Goal: Navigation & Orientation: Find specific page/section

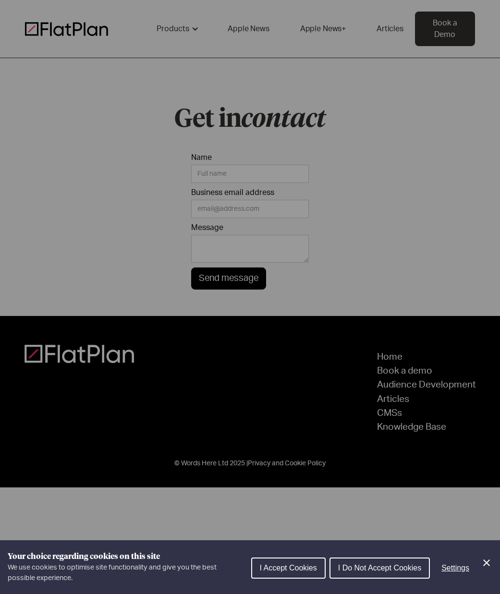
click at [173, 32] on div "Cookie preferences" at bounding box center [250, 297] width 500 height 594
click at [176, 31] on div "Cookie preferences" at bounding box center [250, 297] width 500 height 594
click at [285, 574] on button "I Accept Cookies" at bounding box center [288, 568] width 74 height 21
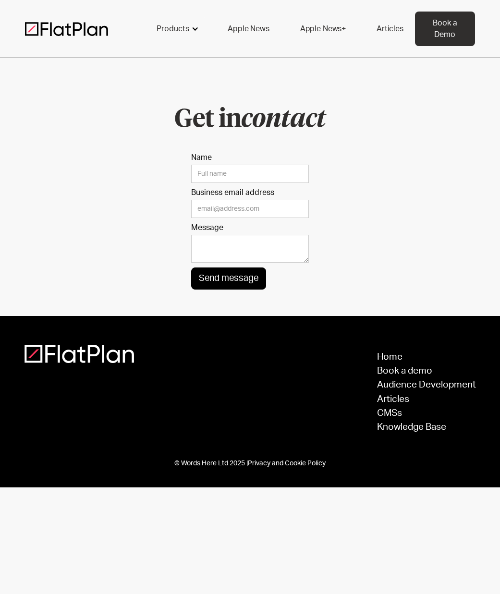
click at [162, 25] on div "Products" at bounding box center [173, 29] width 33 height 12
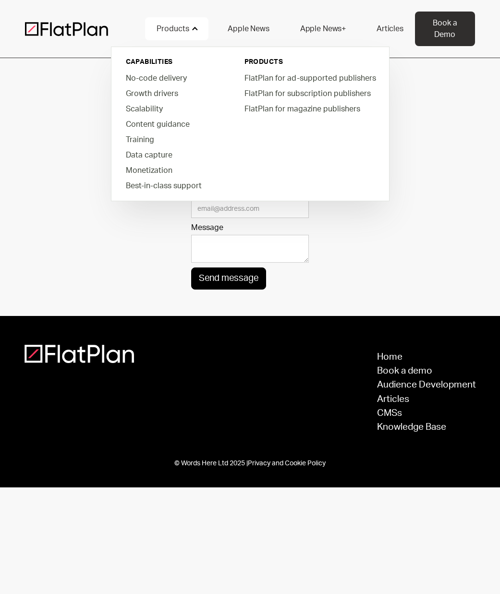
click at [389, 31] on link "Articles" at bounding box center [390, 28] width 50 height 23
